Goal: Navigation & Orientation: Find specific page/section

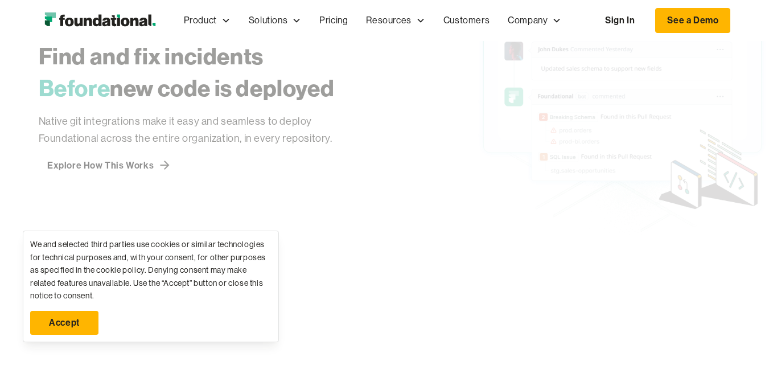
scroll to position [3753, 0]
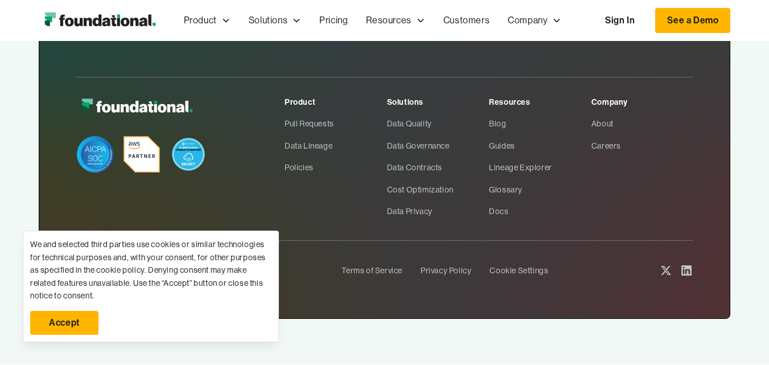
click at [67, 342] on div "Next-gen Data Management. For Everyone See a Demo Product Pull Requests Data Li…" at bounding box center [385, 102] width 692 height 523
click at [77, 324] on link "Accept" at bounding box center [64, 323] width 68 height 24
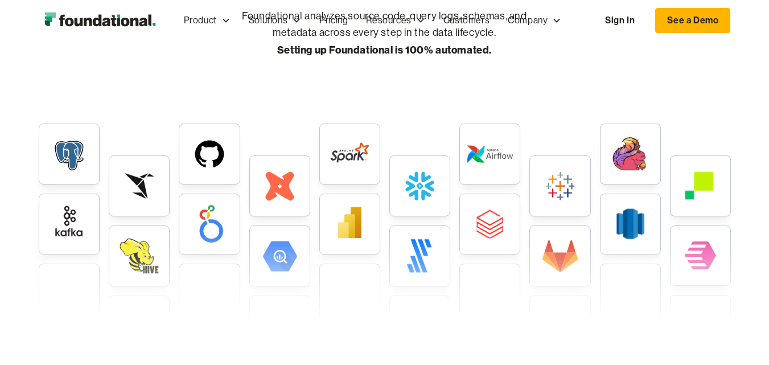
scroll to position [0, 0]
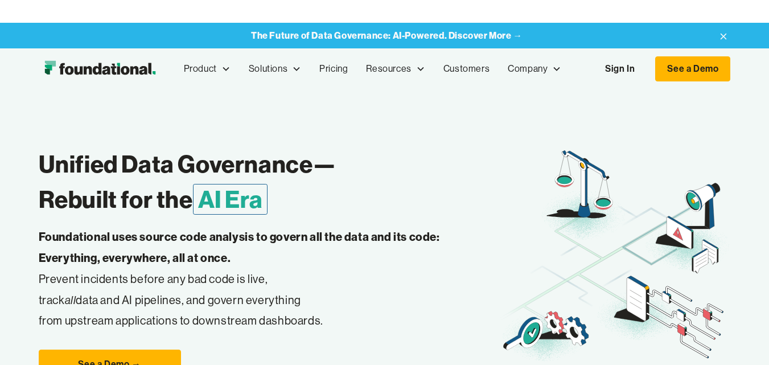
click at [319, 102] on div "Unified Data Governance— Rebuilt for the AI Era Foundational uses source code a…" at bounding box center [385, 286] width 692 height 394
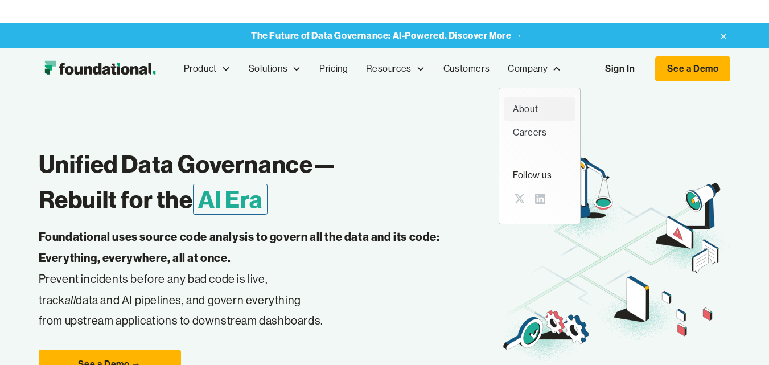
click at [528, 110] on div "About" at bounding box center [539, 109] width 53 height 15
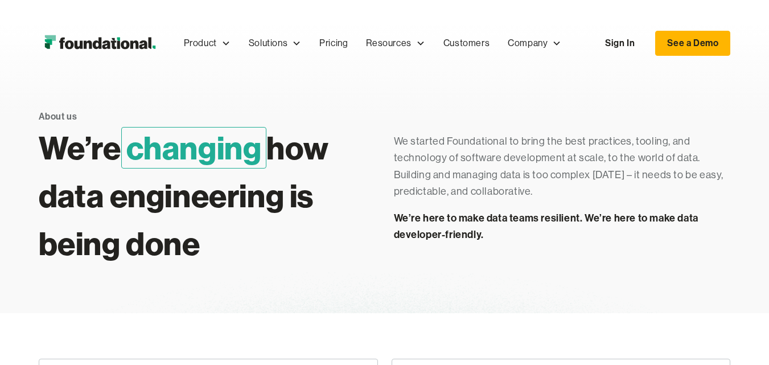
click at [262, 158] on span "changing" at bounding box center [194, 148] width 146 height 42
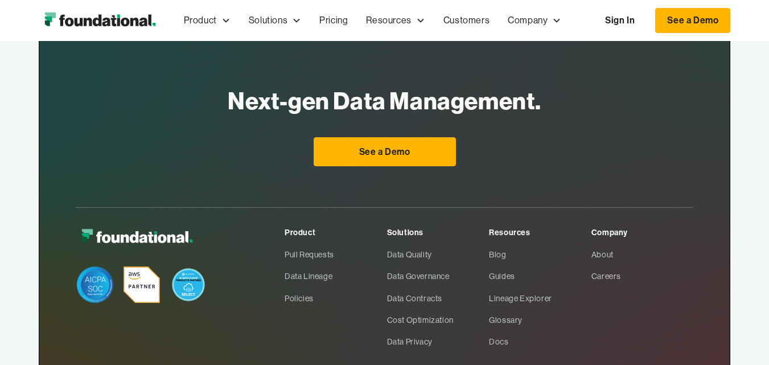
scroll to position [979, 0]
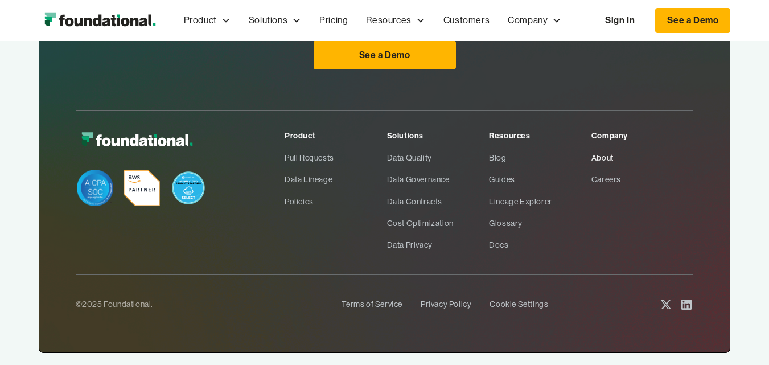
click at [595, 147] on link "About" at bounding box center [642, 158] width 102 height 22
